Goal: Register for event/course

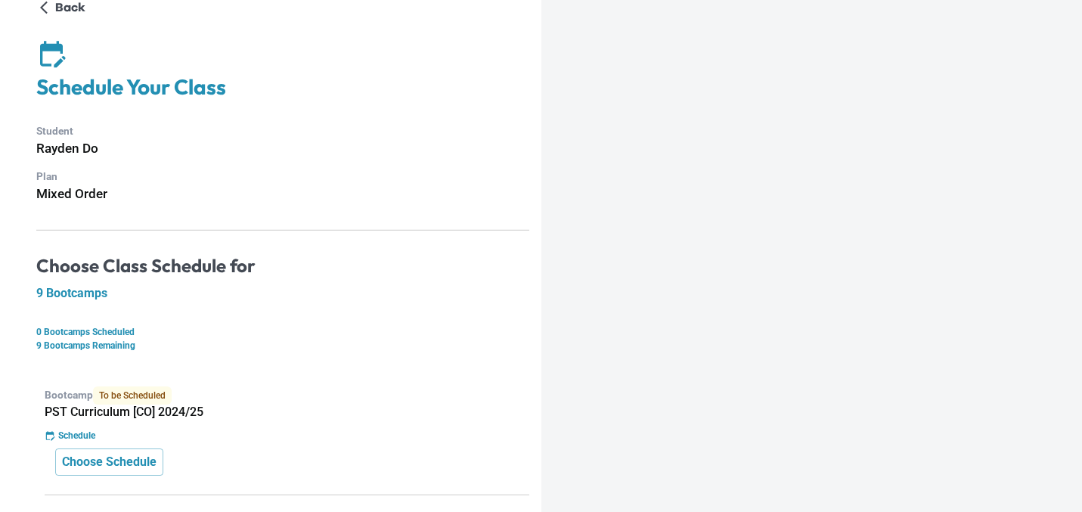
scroll to position [23, 0]
click at [124, 456] on p "Choose Schedule" at bounding box center [109, 461] width 94 height 18
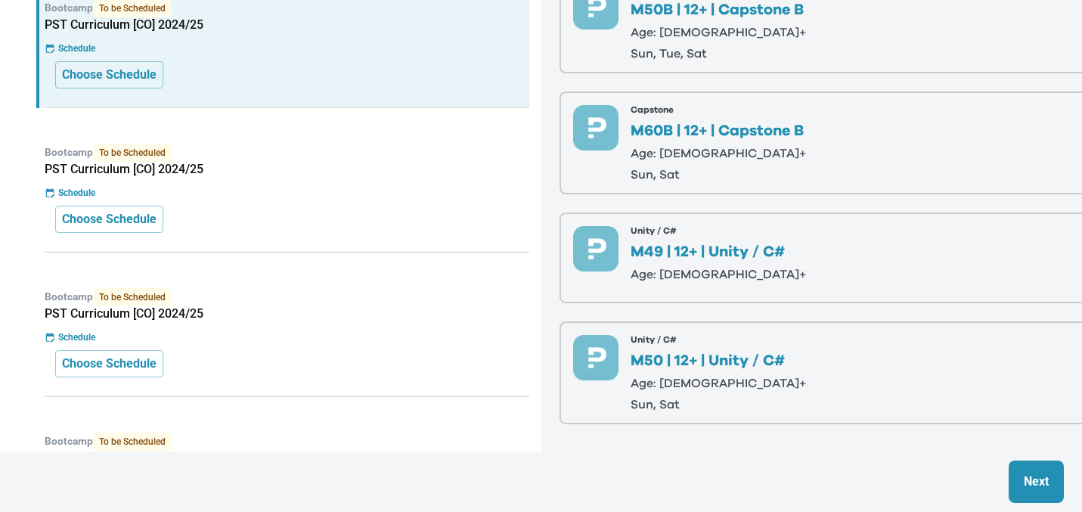
scroll to position [377, 0]
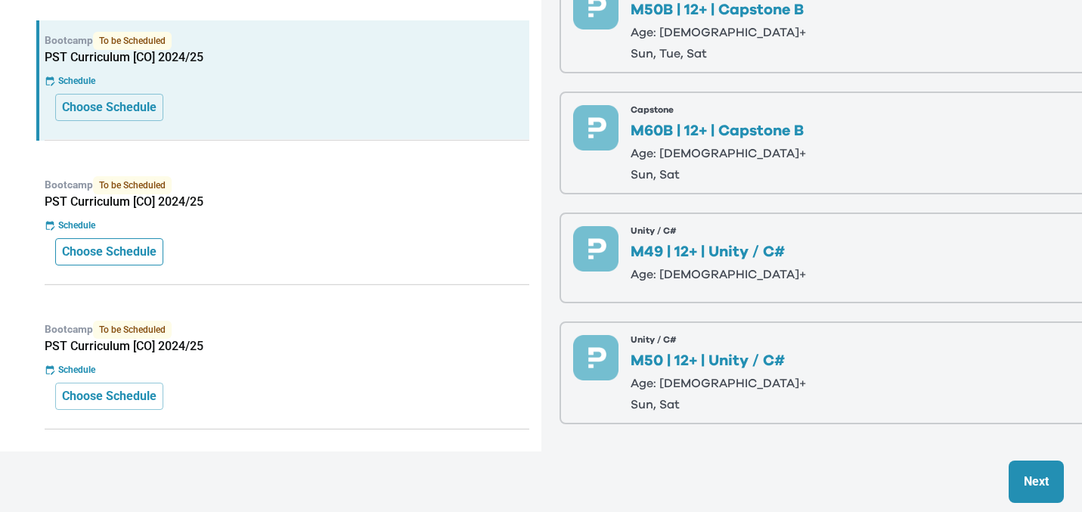
click at [135, 263] on button "Choose Schedule" at bounding box center [109, 251] width 108 height 27
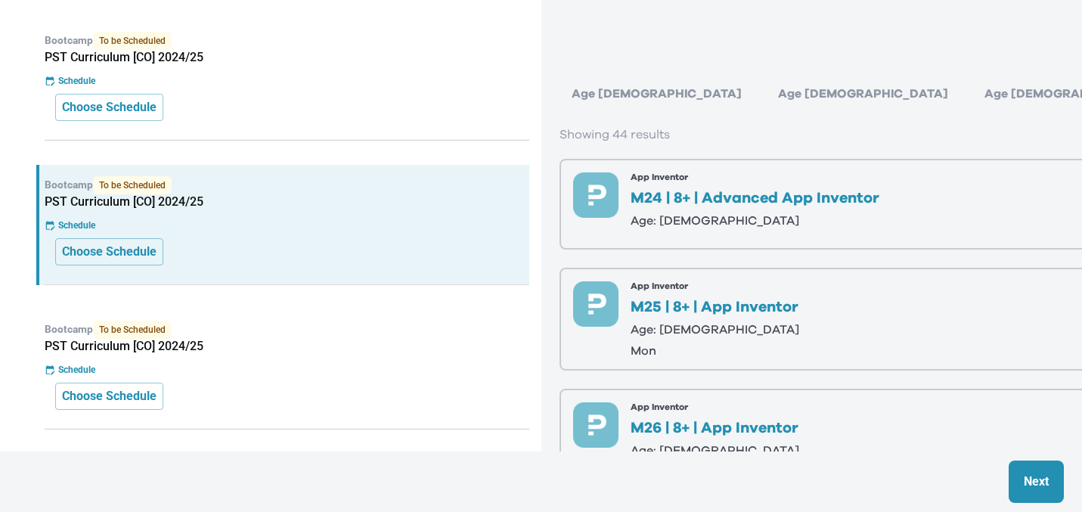
scroll to position [373, 0]
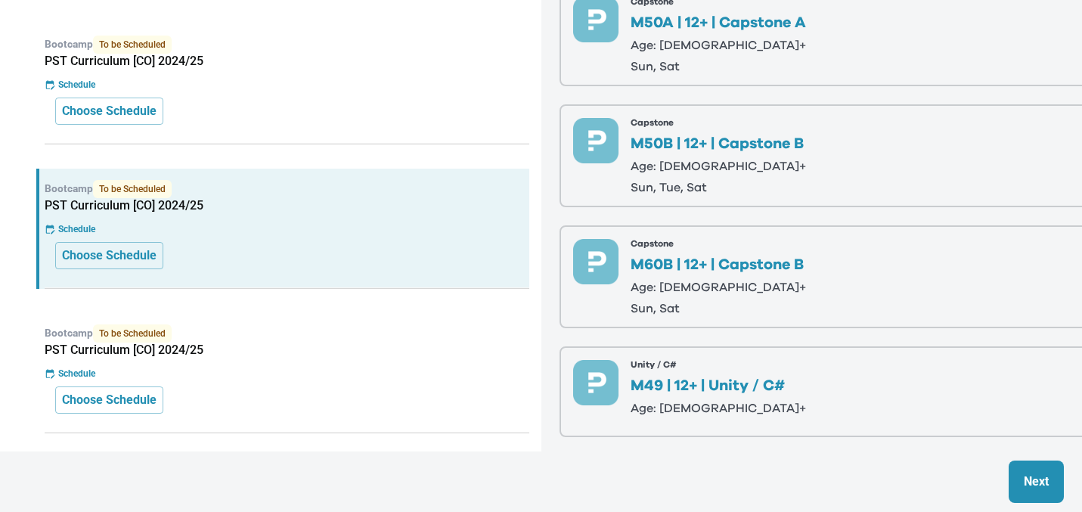
scroll to position [0, 0]
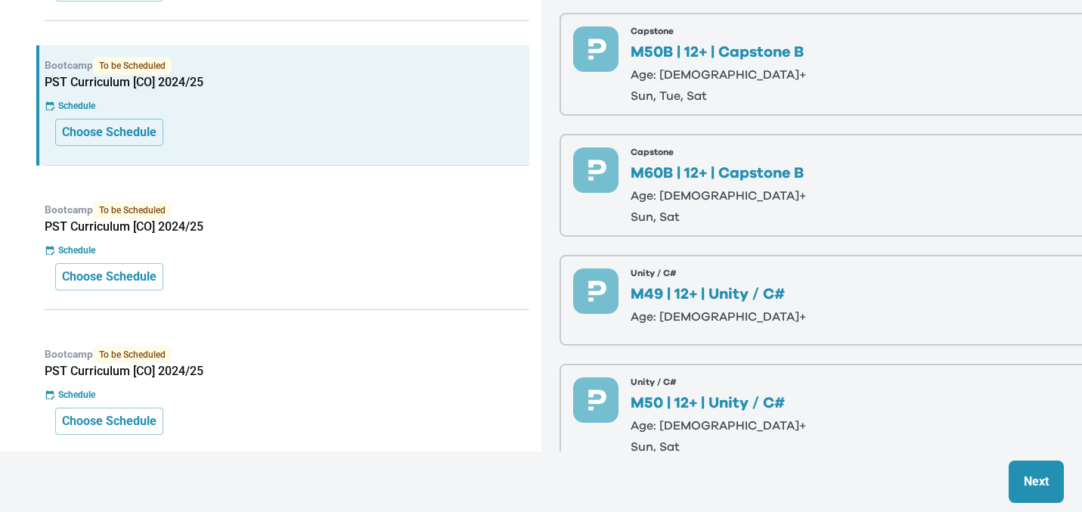
scroll to position [309, 0]
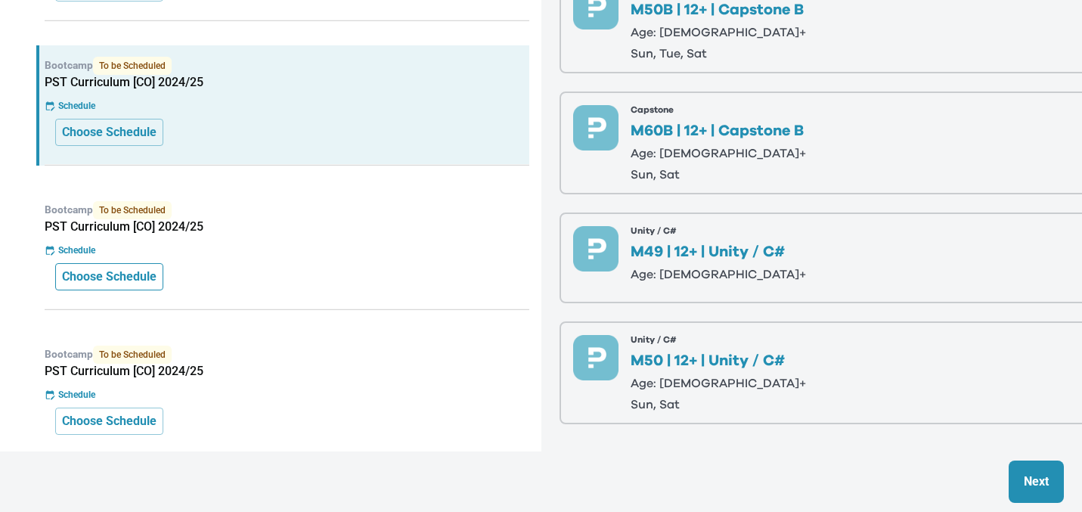
click at [135, 285] on p "Choose Schedule" at bounding box center [109, 277] width 94 height 18
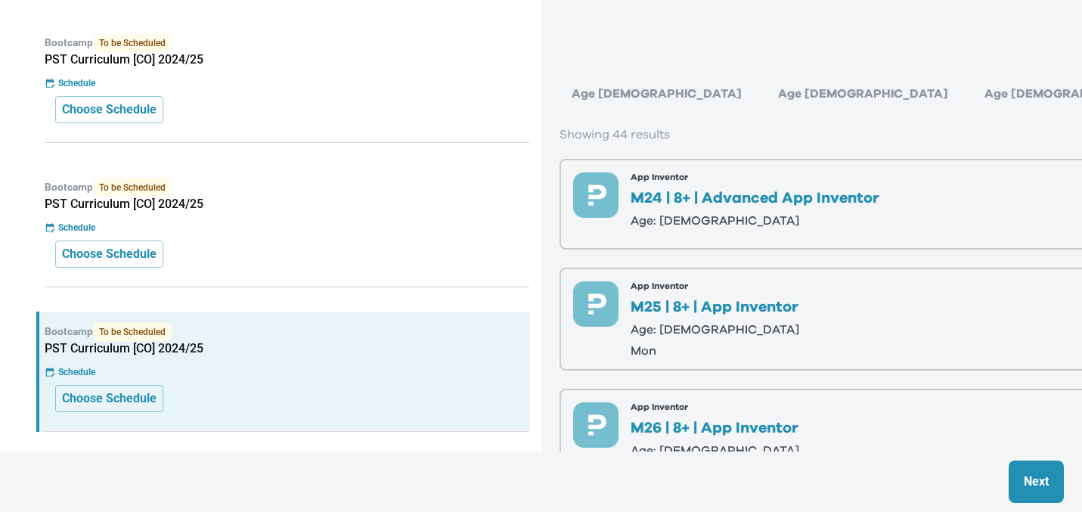
scroll to position [351, 0]
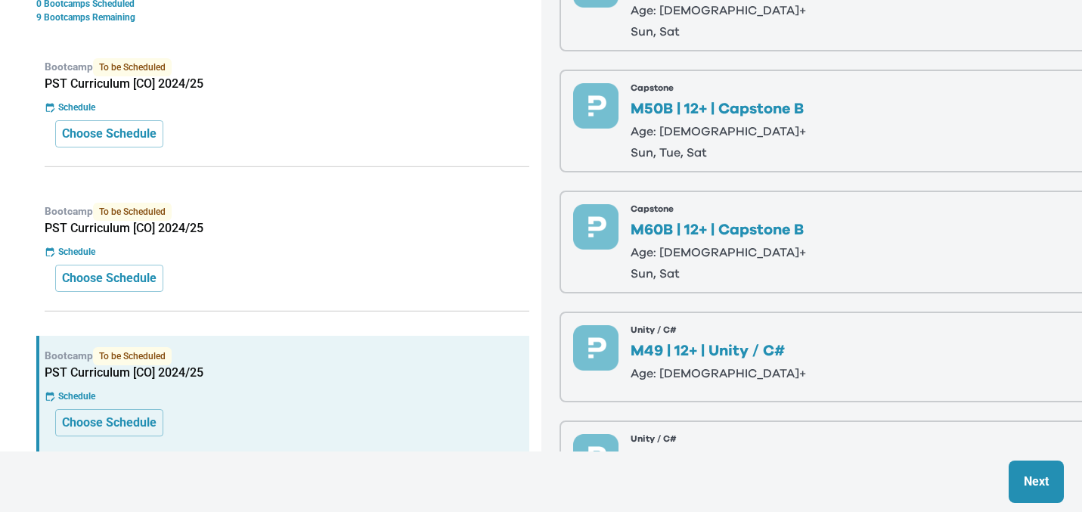
scroll to position [0, 0]
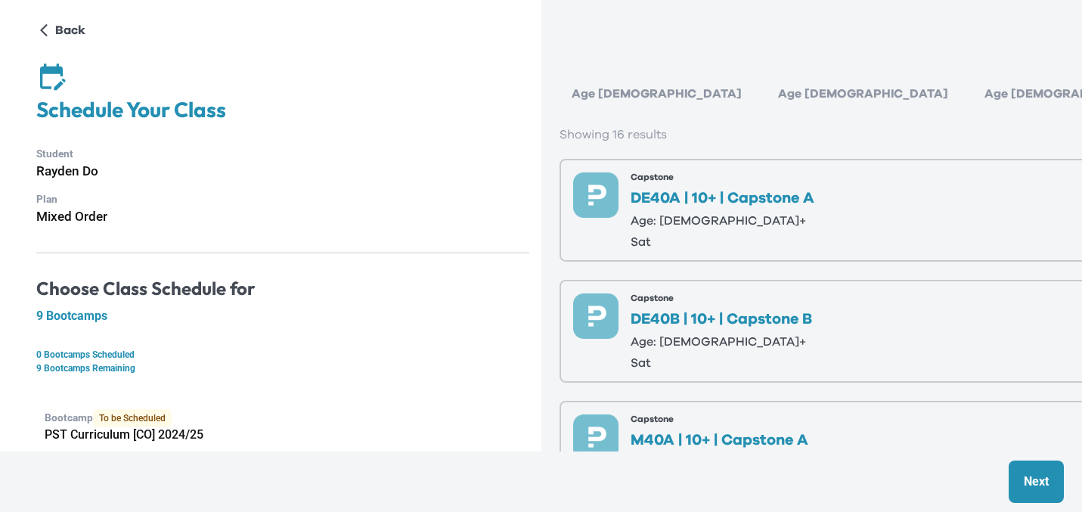
click at [780, 211] on div "Capstone M50A | 12+ | Capstone A Age: [DEMOGRAPHIC_DATA]+ sun, sat" at bounding box center [717, 210] width 175 height 76
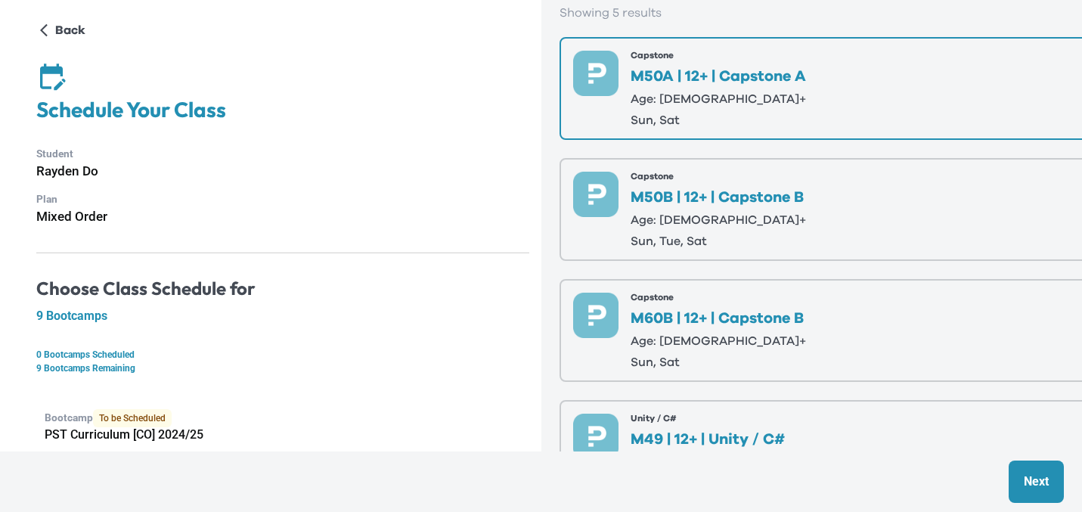
scroll to position [309, 0]
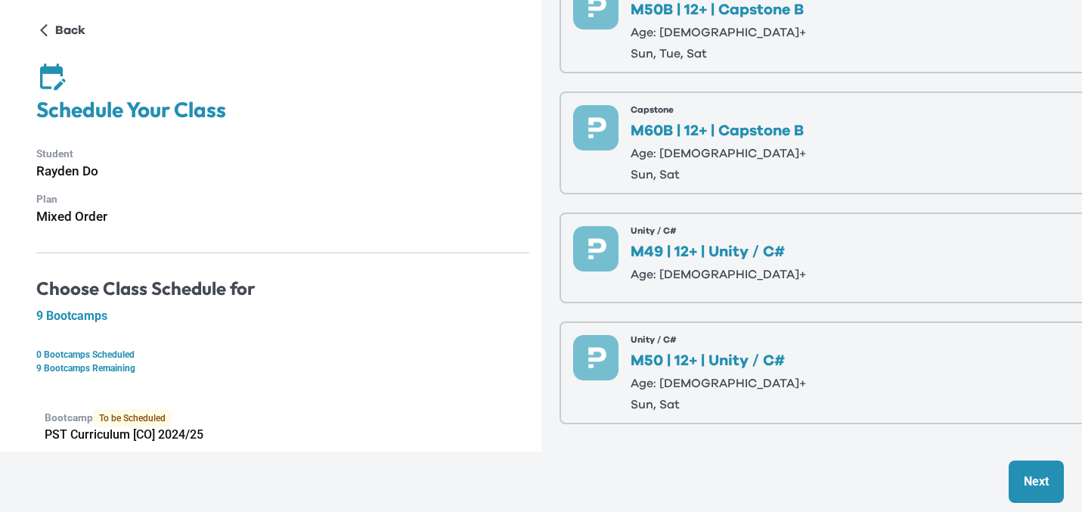
click at [724, 366] on p "M50 | 12+ | Unity / C#" at bounding box center [717, 360] width 175 height 15
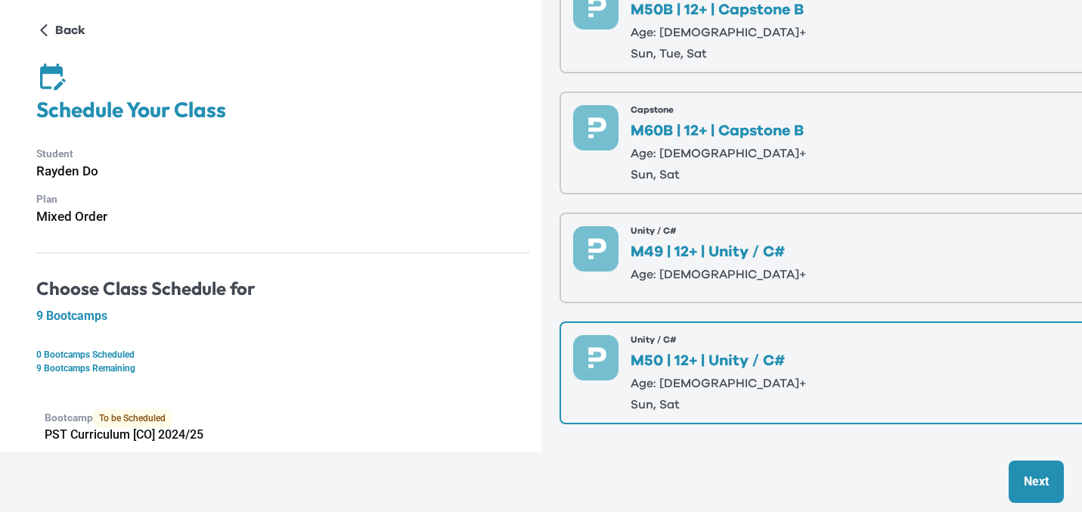
scroll to position [0, 0]
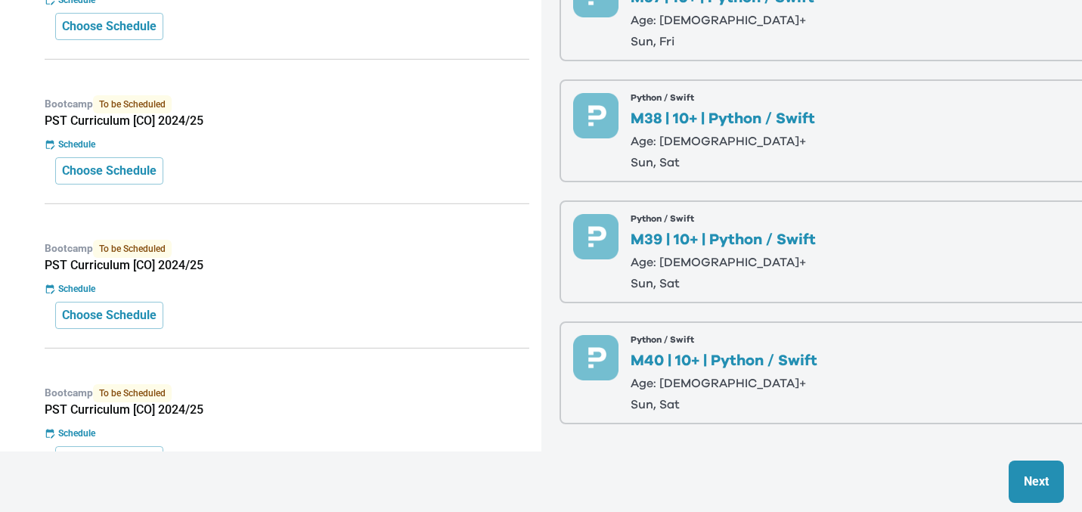
scroll to position [1218, 0]
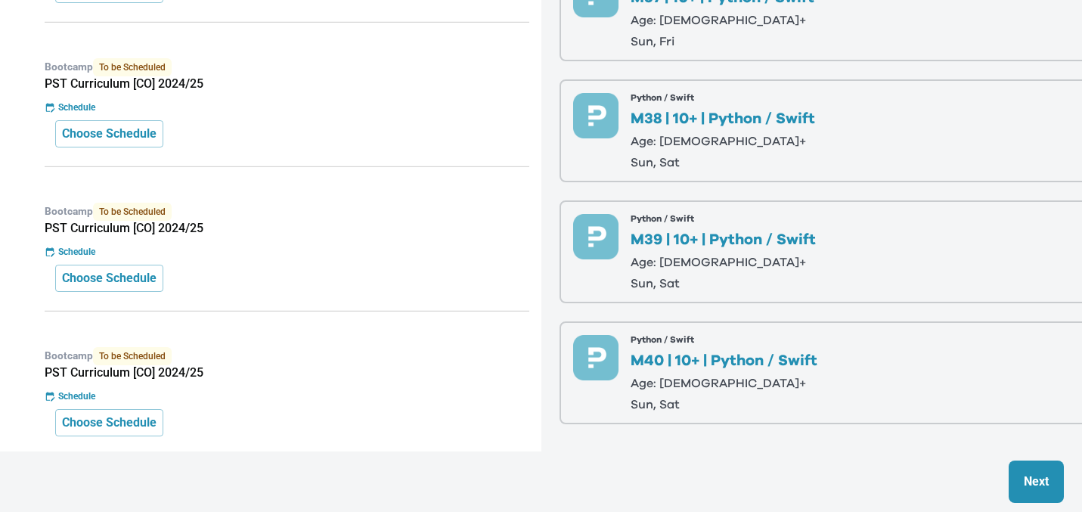
click at [434, 265] on div "Choose Schedule" at bounding box center [286, 278] width 463 height 27
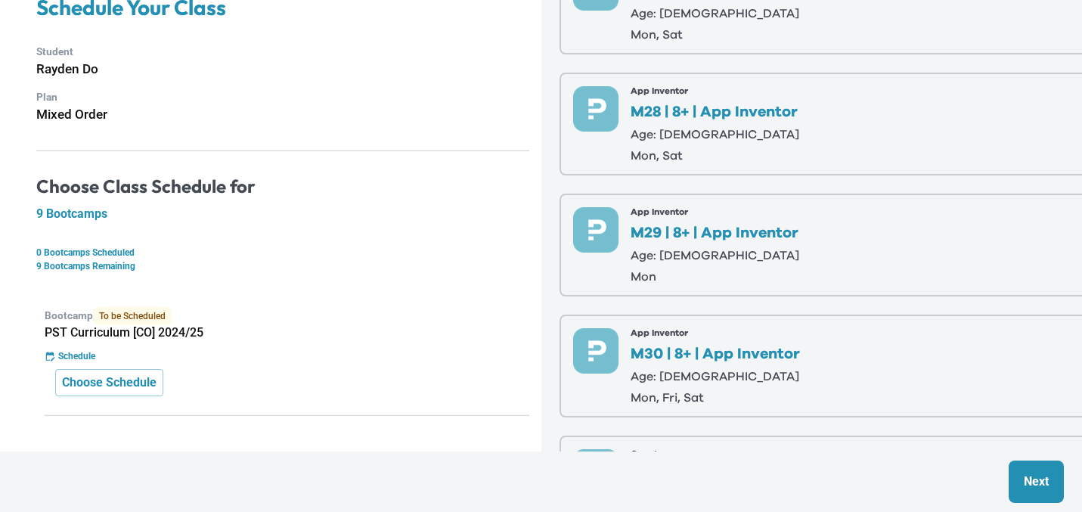
scroll to position [546, 0]
